Goal: Information Seeking & Learning: Learn about a topic

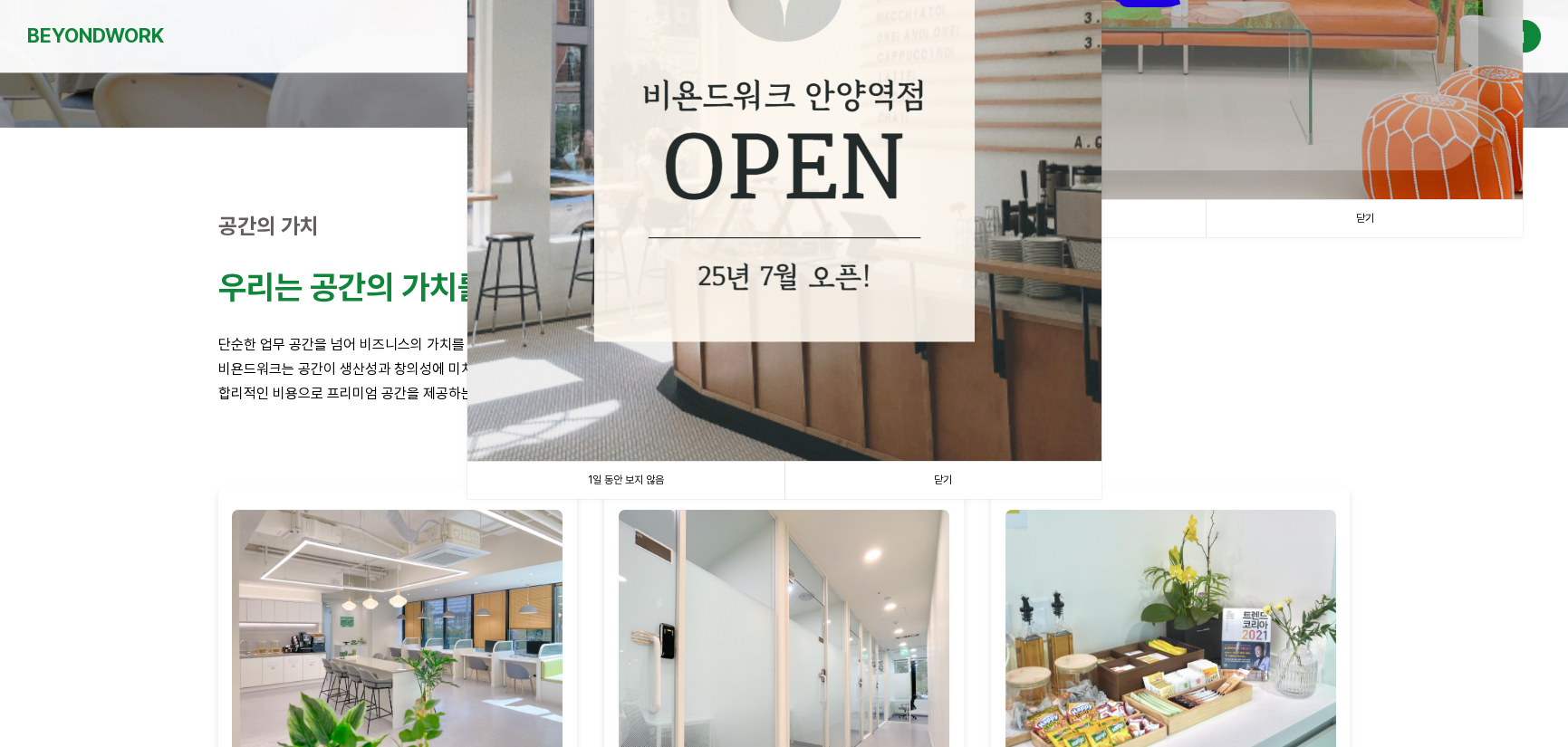
scroll to position [435, 0]
click at [946, 480] on link "닫기" at bounding box center [943, 480] width 317 height 37
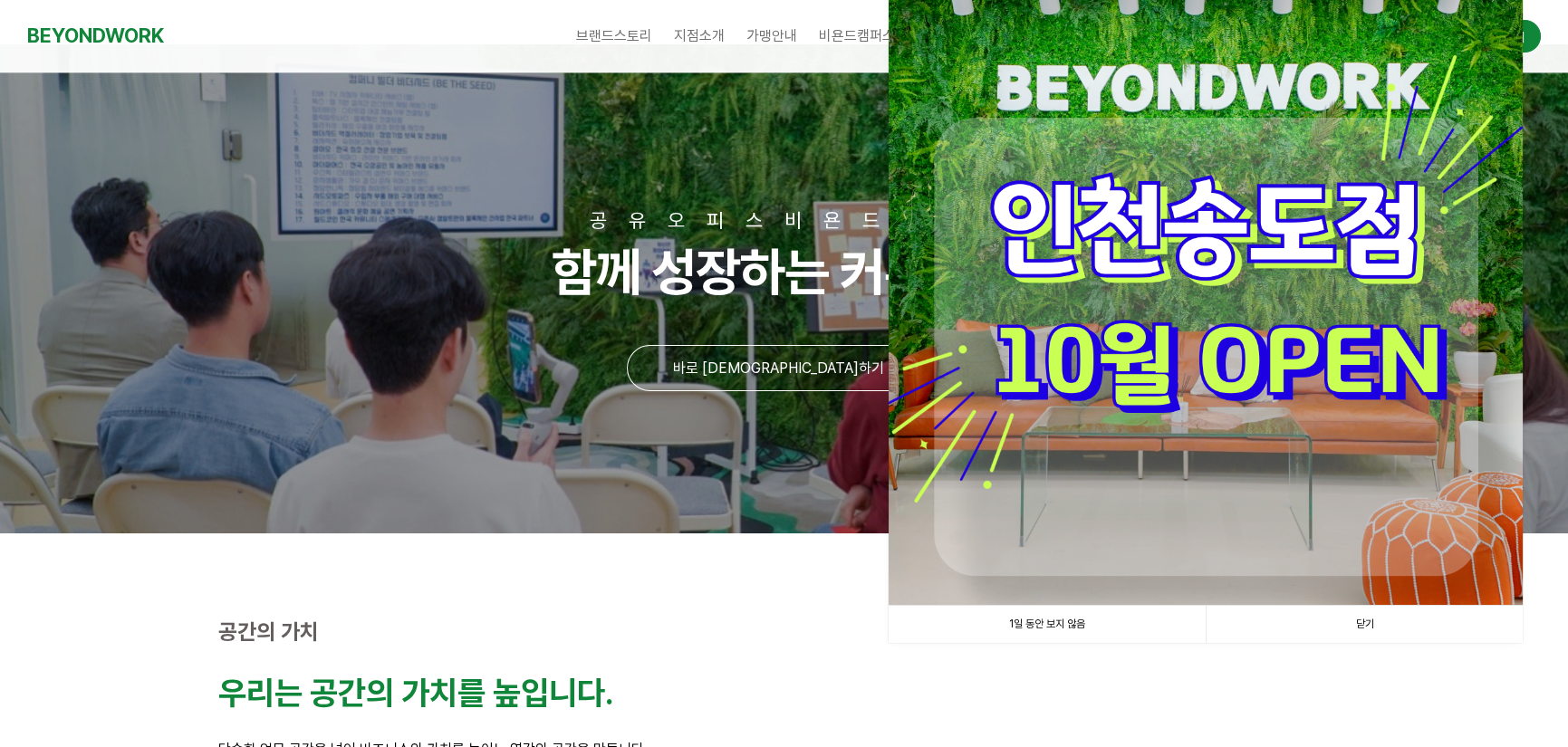
scroll to position [0, 0]
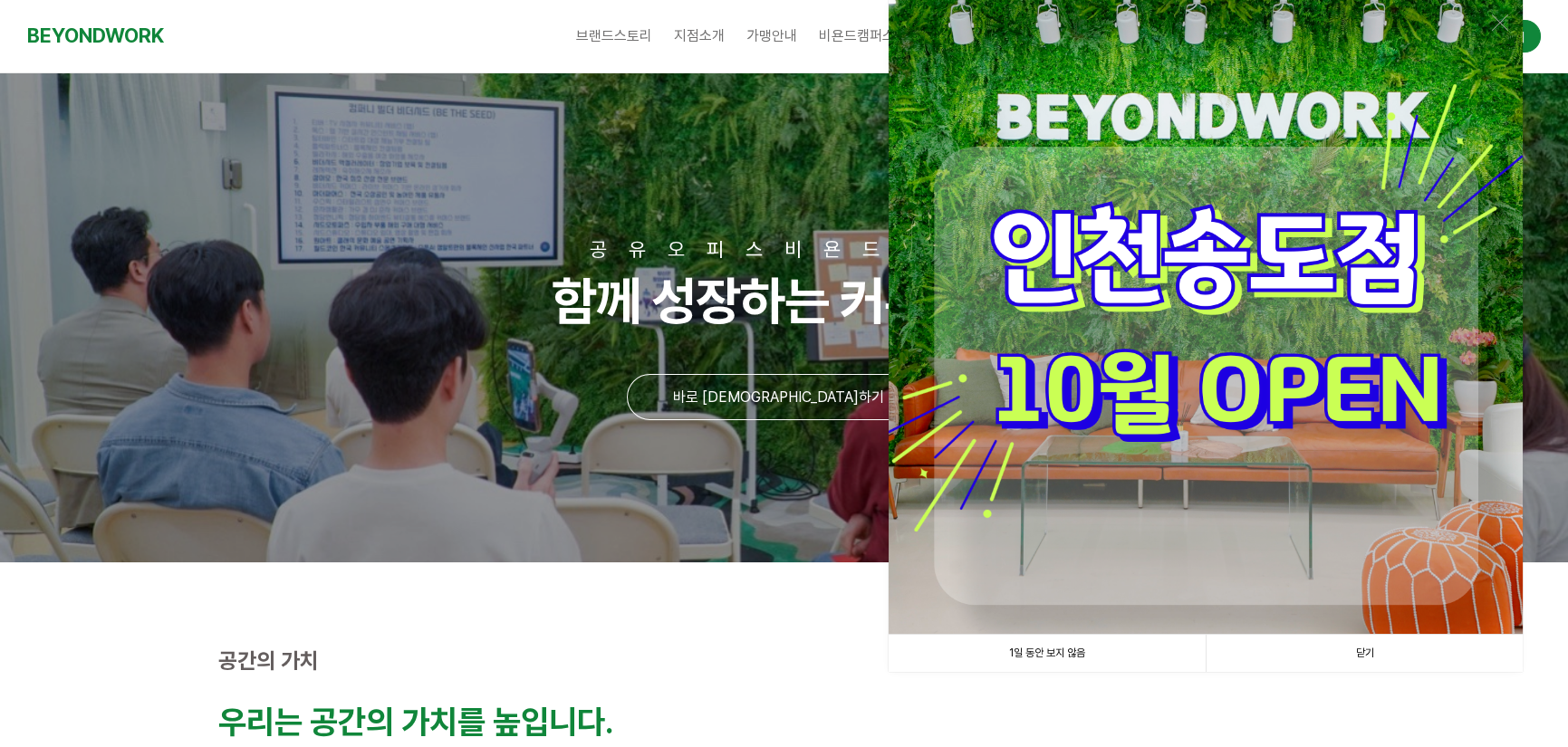
click at [1086, 659] on link "1일 동안 보지 않음" at bounding box center [1048, 653] width 317 height 37
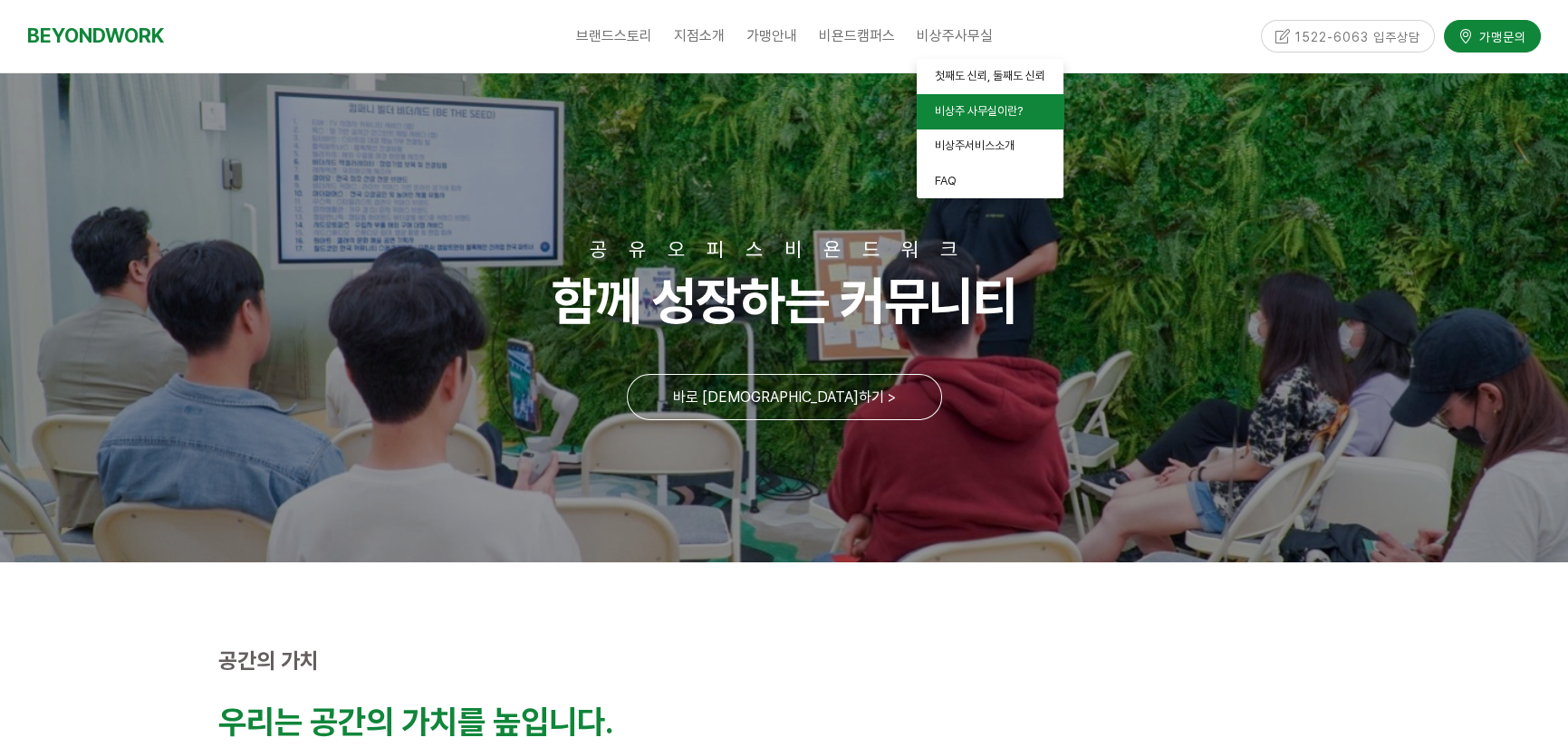
click at [991, 111] on span "비상주 사무실이란?" at bounding box center [978, 111] width 88 height 14
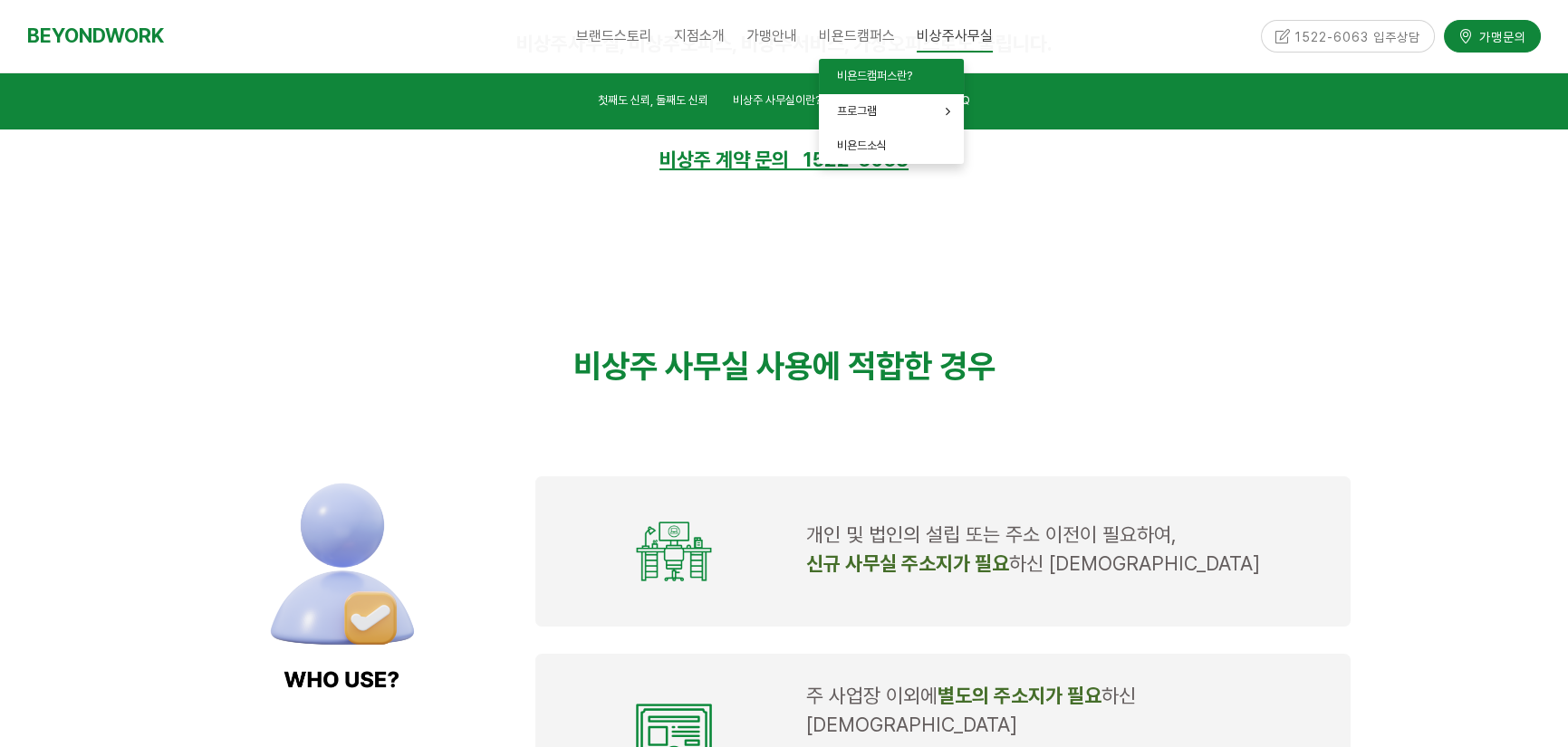
scroll to position [1221, 0]
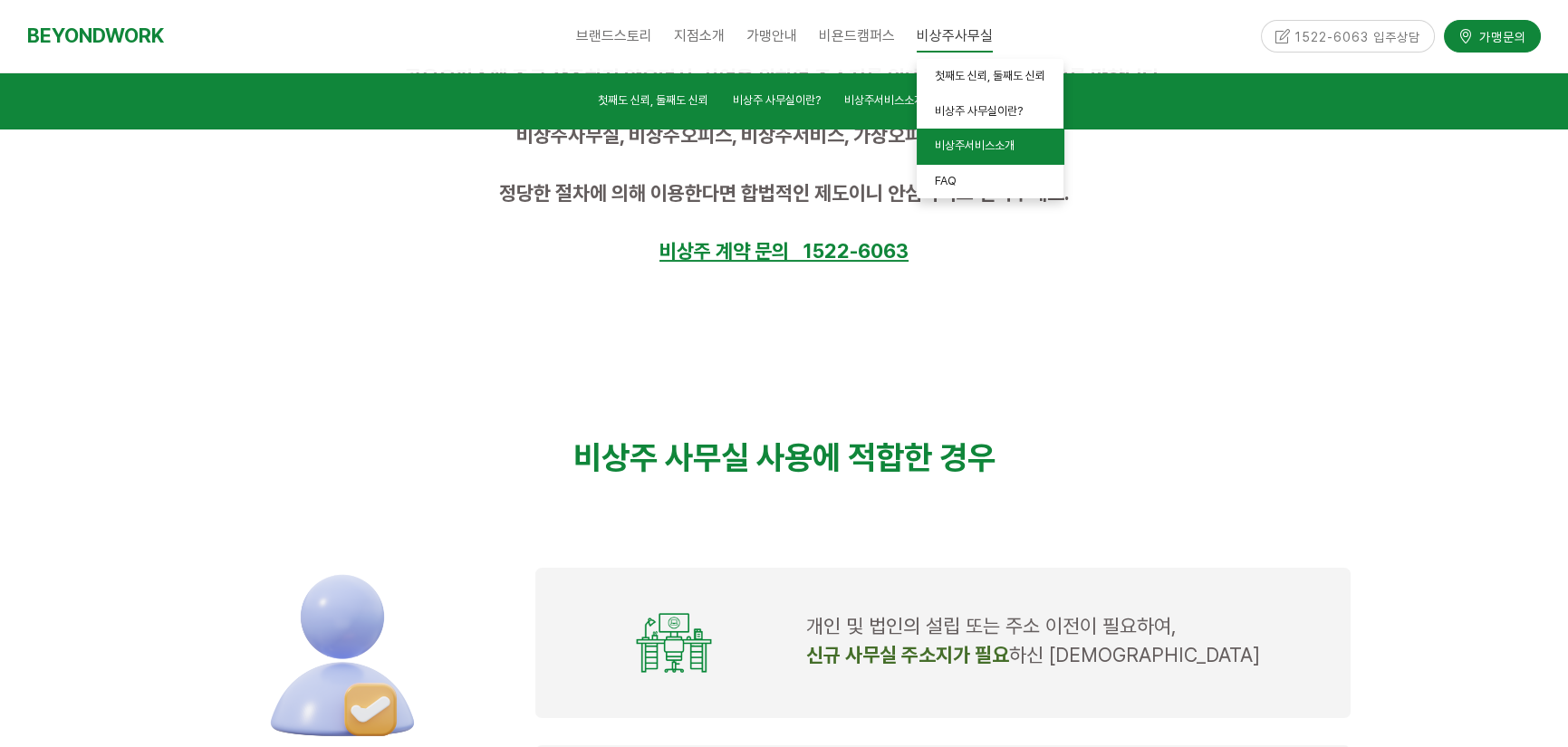
click at [984, 151] on span "비상주서비스소개" at bounding box center [974, 146] width 79 height 14
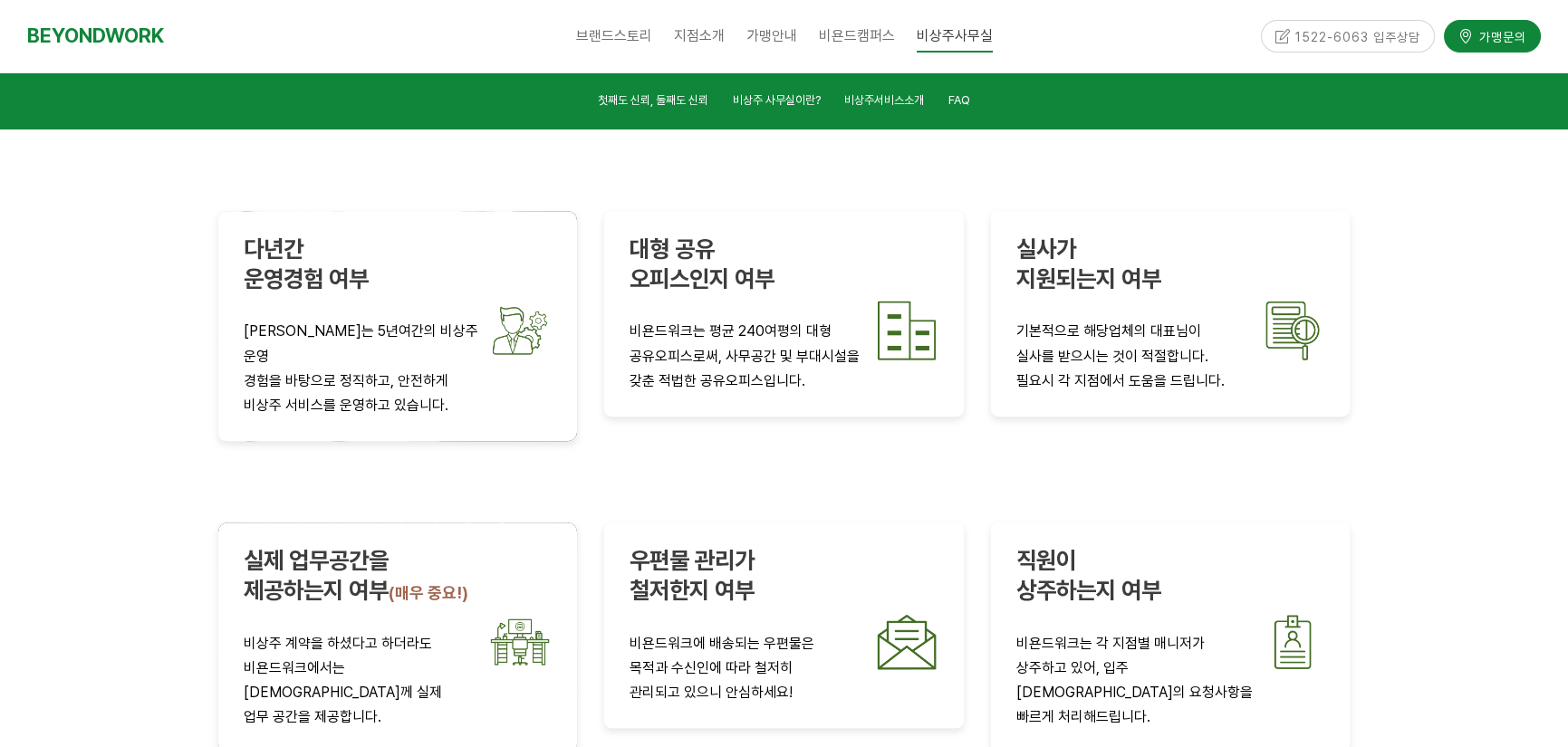
scroll to position [3194, 0]
